Goal: Task Accomplishment & Management: Use online tool/utility

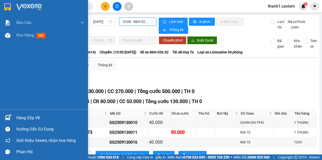
click at [8, 1] on div at bounding box center [44, 8] width 88 height 16
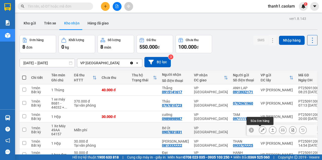
click at [261, 131] on icon at bounding box center [262, 130] width 4 height 4
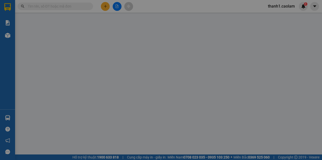
type input "0907831831"
type input "Bé Út"
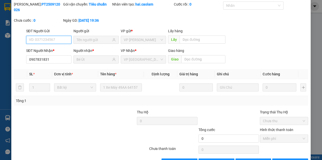
scroll to position [32, 0]
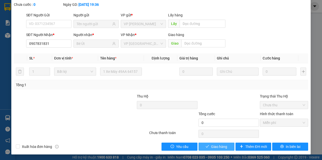
click at [214, 148] on span "Giao hàng" at bounding box center [219, 146] width 16 height 6
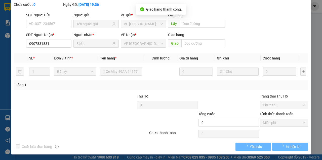
scroll to position [0, 0]
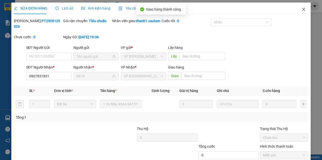
click at [301, 12] on span "Close" at bounding box center [303, 10] width 14 height 14
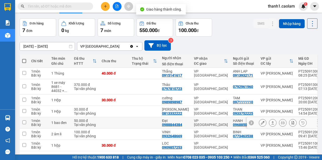
scroll to position [36, 0]
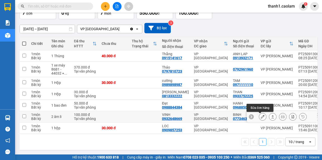
click at [261, 115] on icon at bounding box center [262, 117] width 4 height 4
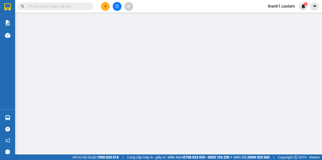
type input "0773463538"
type input "BINH"
type input "0932648669"
type input "VINH"
type input "100.000"
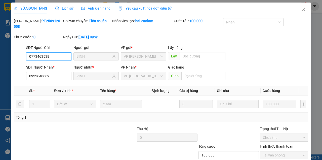
scroll to position [32, 0]
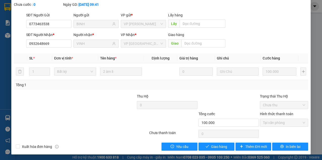
click at [214, 150] on div "SỬA ĐƠN HÀNG Lịch sử Ảnh kiện hàng Yêu cầu xuất hóa đơn điện tử Total Paid Fee …" at bounding box center [160, 62] width 299 height 184
click at [216, 147] on span "Giao hàng" at bounding box center [219, 146] width 16 height 6
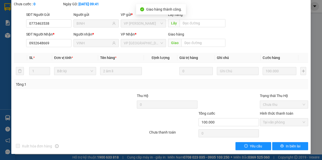
scroll to position [0, 0]
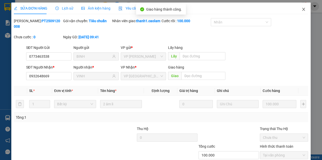
click at [302, 9] on icon "close" at bounding box center [303, 9] width 4 height 4
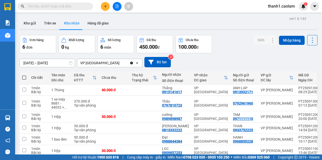
scroll to position [25, 0]
click at [71, 24] on button "Kho nhận" at bounding box center [71, 23] width 23 height 12
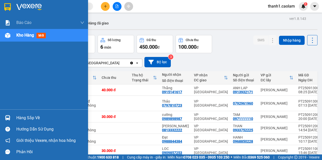
click at [1, 5] on div at bounding box center [44, 8] width 88 height 16
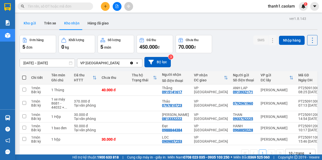
click at [29, 24] on button "Kho gửi" at bounding box center [30, 23] width 20 height 12
